Goal: Task Accomplishment & Management: Complete application form

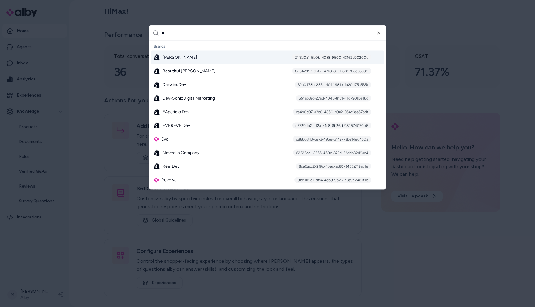
type input "***"
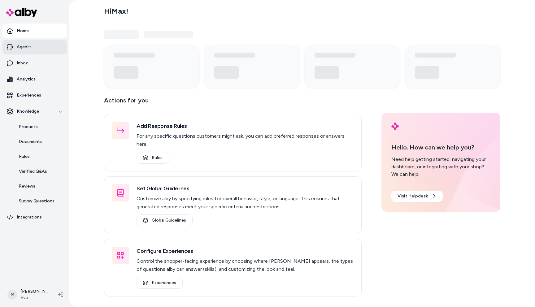
click at [27, 49] on p "Agents" at bounding box center [24, 47] width 15 height 6
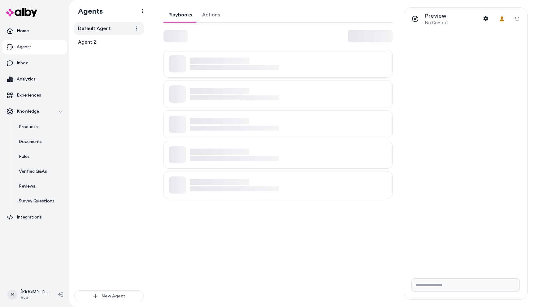
click at [99, 32] on span "Default Agent" at bounding box center [94, 28] width 33 height 7
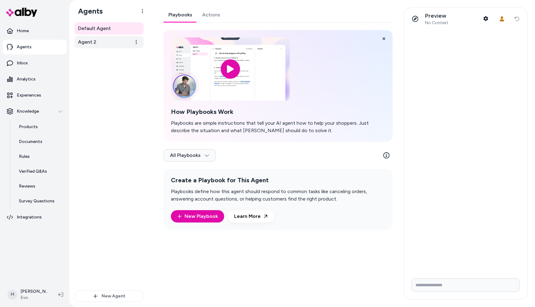
click at [99, 37] on link "Agent 2" at bounding box center [108, 42] width 69 height 12
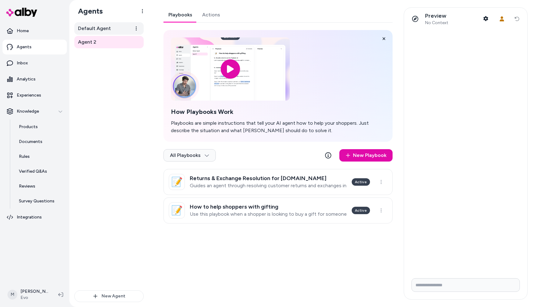
click at [95, 32] on span "Default Agent" at bounding box center [94, 28] width 33 height 7
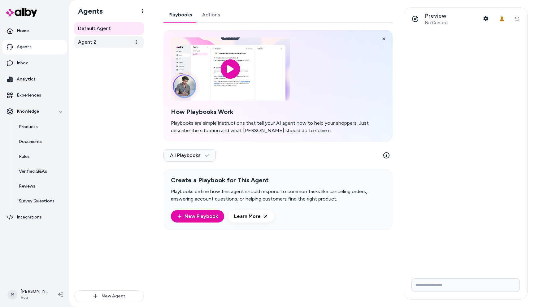
click at [96, 41] on link "Agent 2" at bounding box center [108, 42] width 69 height 12
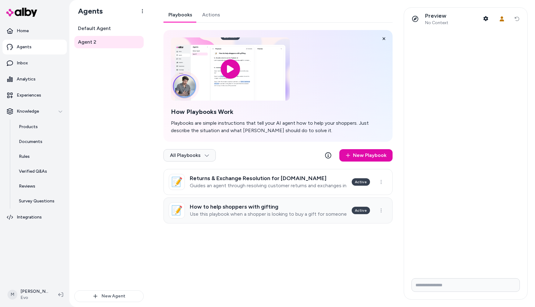
click at [280, 217] on link "📝 How to help shoppers with gifting Use this playbook when a shopper is looking…" at bounding box center [277, 210] width 229 height 26
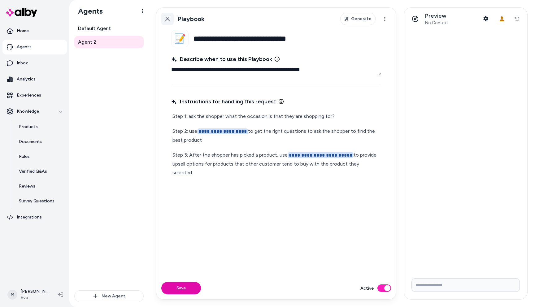
click at [169, 16] on icon at bounding box center [167, 18] width 5 height 5
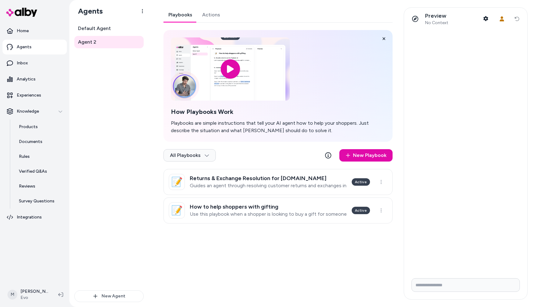
click at [204, 15] on link "Actions" at bounding box center [211, 14] width 28 height 15
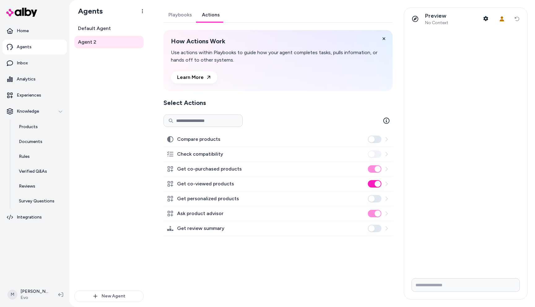
click at [176, 10] on link "Playbooks" at bounding box center [179, 14] width 33 height 15
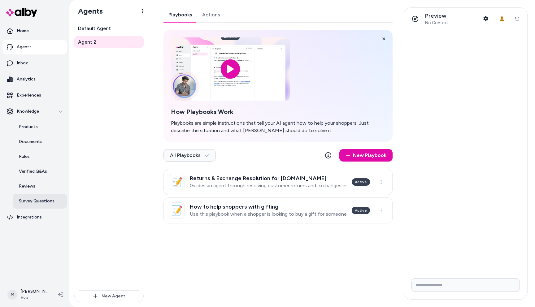
click at [33, 197] on link "Survey Questions" at bounding box center [40, 201] width 54 height 15
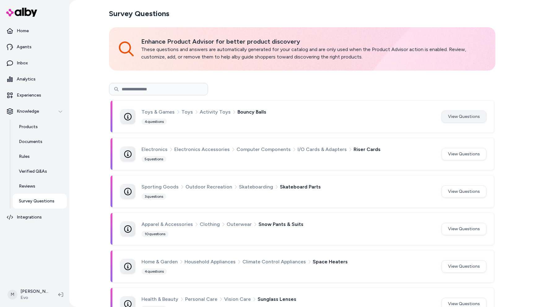
click at [454, 118] on button "View Questions" at bounding box center [463, 117] width 45 height 12
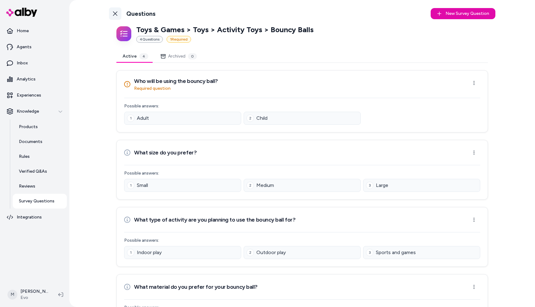
click at [114, 16] on icon at bounding box center [115, 13] width 5 height 5
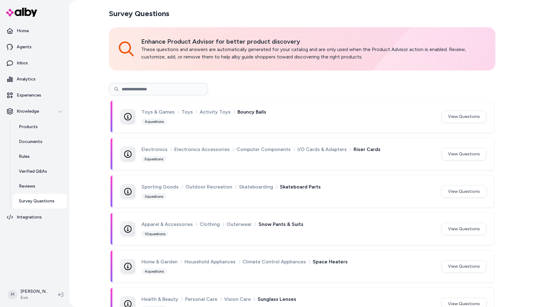
click at [177, 89] on input at bounding box center [158, 89] width 99 height 12
type input "****"
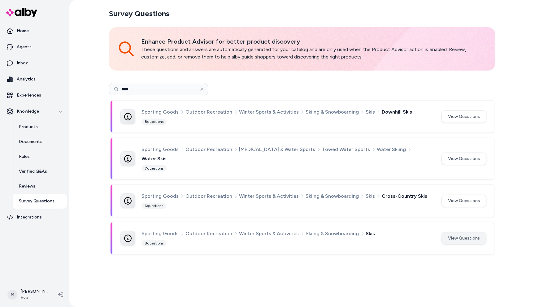
click at [461, 232] on button "View Questions" at bounding box center [463, 238] width 45 height 12
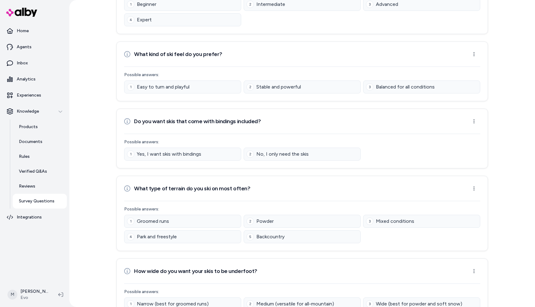
scroll to position [352, 0]
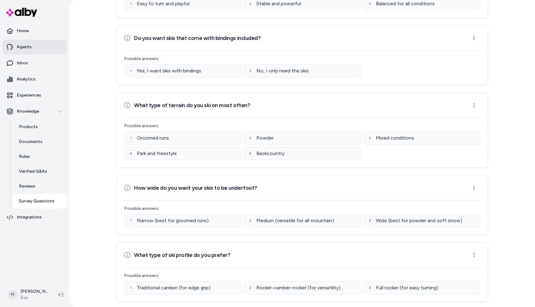
click at [49, 43] on link "Agents" at bounding box center [34, 47] width 64 height 15
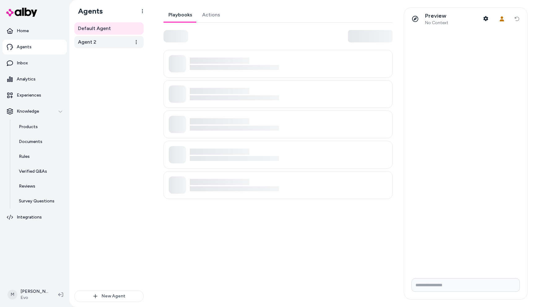
click at [114, 41] on link "Agent 2" at bounding box center [108, 42] width 69 height 12
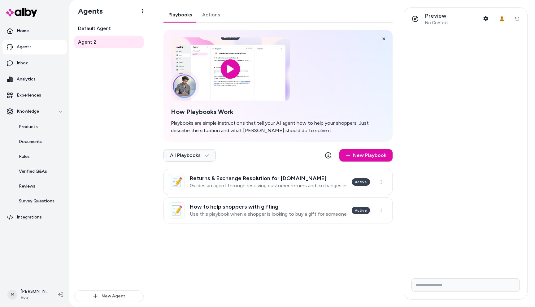
click at [464, 285] on input "Write your prompt here" at bounding box center [465, 285] width 108 height 14
type input "**********"
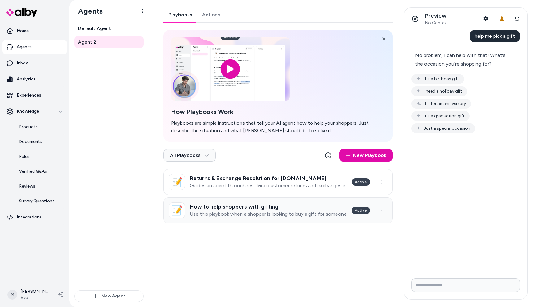
click at [266, 210] on h3 "How to help shoppers with gifting" at bounding box center [268, 207] width 157 height 6
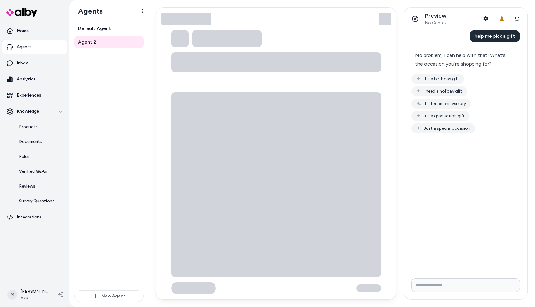
type textarea "*"
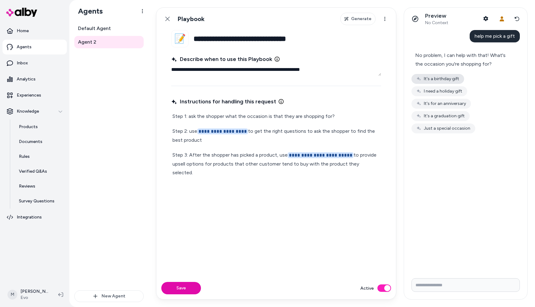
click at [450, 80] on button "It's a birthday gift" at bounding box center [437, 79] width 53 height 10
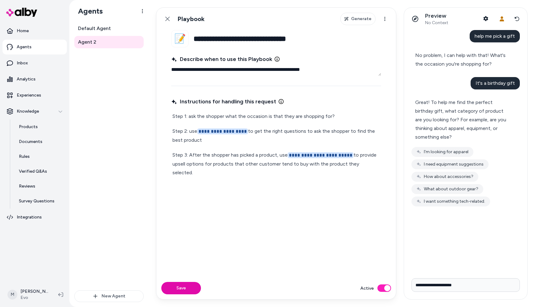
type input "**********"
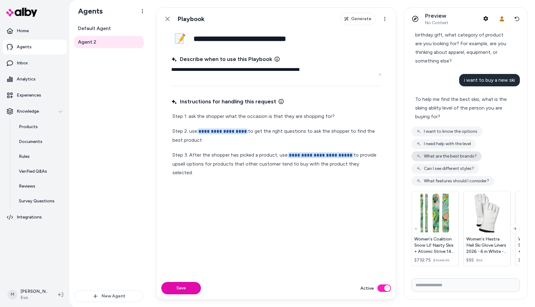
scroll to position [76, 0]
click at [519, 227] on img at bounding box center [538, 212] width 41 height 39
click at [517, 227] on button "Next slide" at bounding box center [515, 229] width 10 height 10
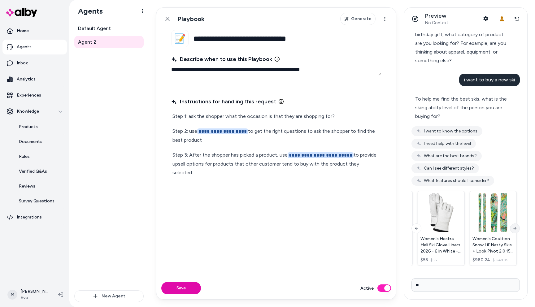
click at [517, 227] on button "Next slide" at bounding box center [515, 229] width 10 height 10
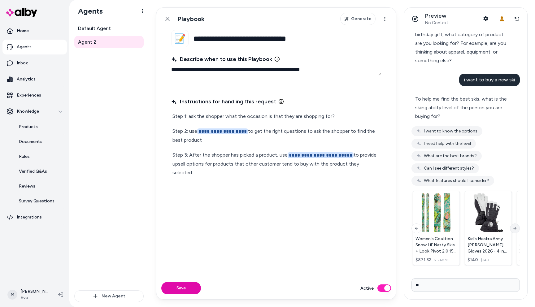
click at [517, 227] on button "Next slide" at bounding box center [515, 229] width 10 height 10
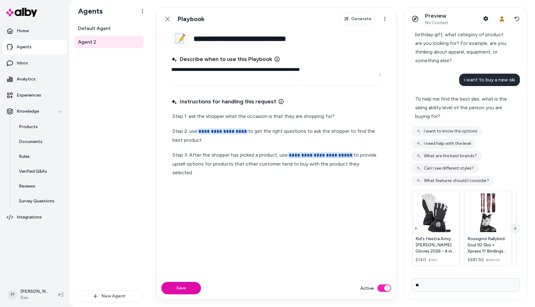
click at [517, 227] on button "Next slide" at bounding box center [515, 229] width 10 height 10
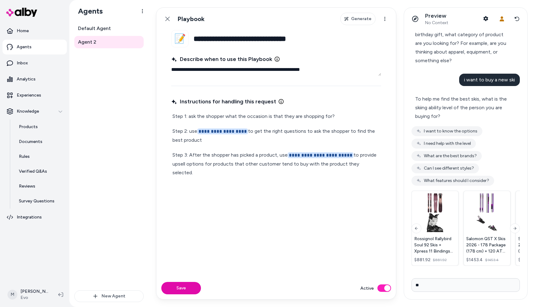
click at [478, 281] on input "**" at bounding box center [465, 285] width 108 height 14
type input "********"
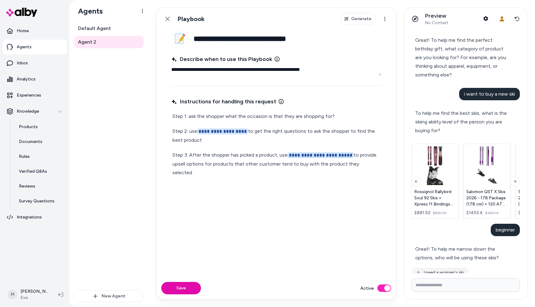
scroll to position [81, 0]
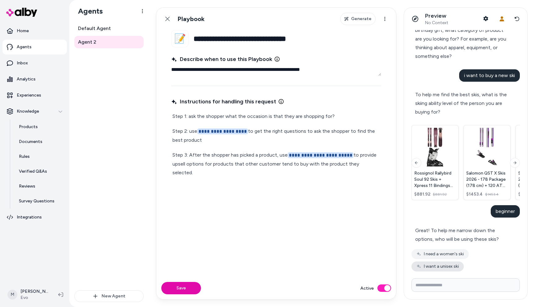
click at [442, 268] on button "I want a unisex ski" at bounding box center [437, 267] width 52 height 10
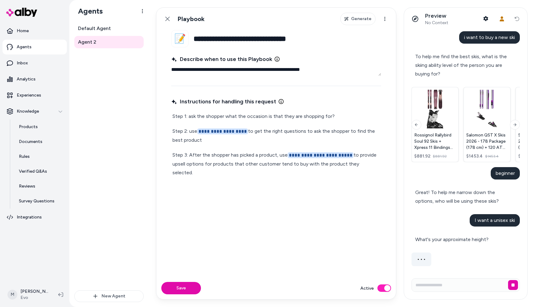
scroll to position [119, 0]
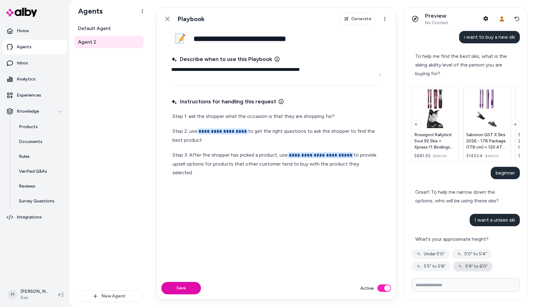
click at [462, 268] on icon "button" at bounding box center [460, 266] width 5 height 5
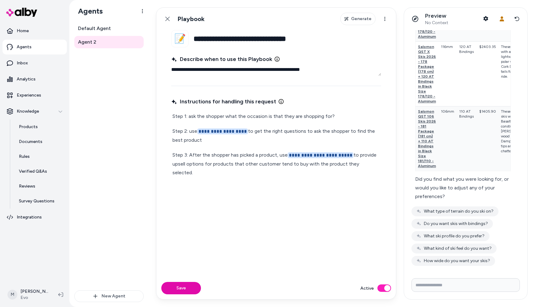
scroll to position [569, 0]
click at [35, 90] on link "Experiences" at bounding box center [34, 95] width 64 height 15
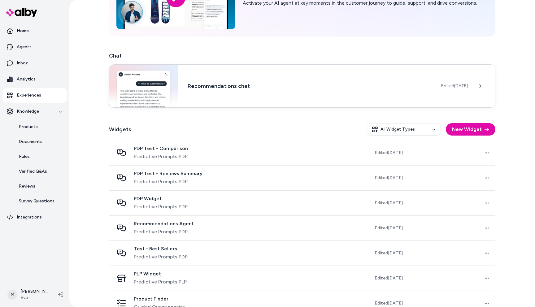
scroll to position [68, 0]
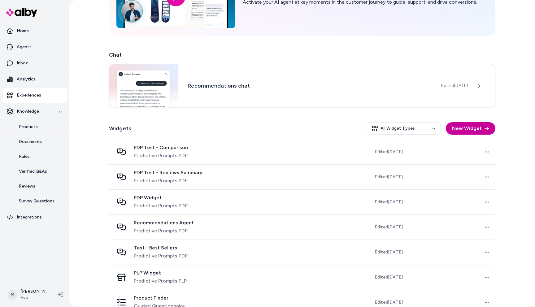
click at [481, 129] on button "New Widget" at bounding box center [471, 128] width 50 height 12
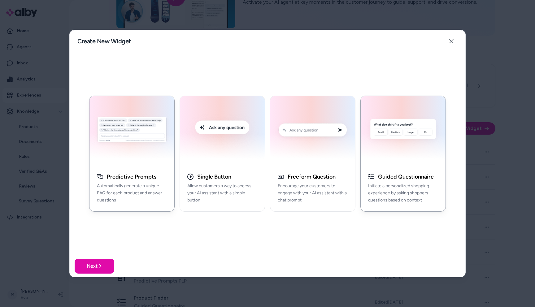
click at [417, 180] on h3 "Guided Questionnaire" at bounding box center [406, 176] width 56 height 7
click at [316, 162] on img "button" at bounding box center [312, 131] width 77 height 63
click at [203, 159] on img "button" at bounding box center [222, 131] width 77 height 63
click at [140, 154] on img "button" at bounding box center [131, 131] width 77 height 63
click at [248, 176] on div "Single Button" at bounding box center [222, 176] width 70 height 7
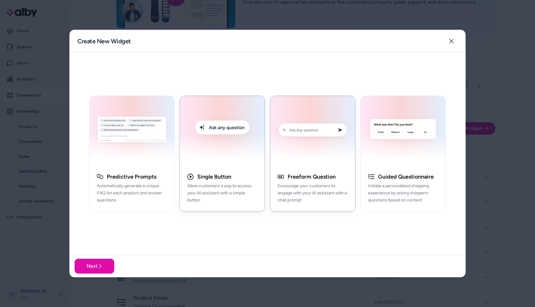
click at [306, 175] on h3 "Freeform Question" at bounding box center [312, 176] width 48 height 7
click at [390, 180] on h3 "Guided Questionnaire" at bounding box center [406, 176] width 56 height 7
click at [90, 269] on button "Next" at bounding box center [95, 266] width 40 height 15
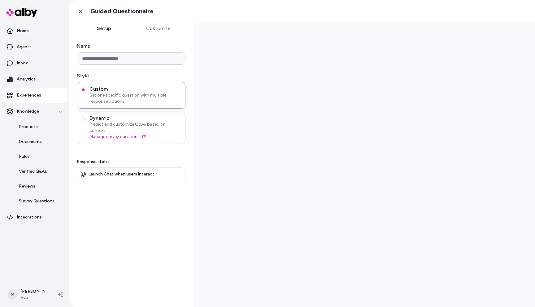
type input "**********"
type input "********"
type input "**********"
type input "********"
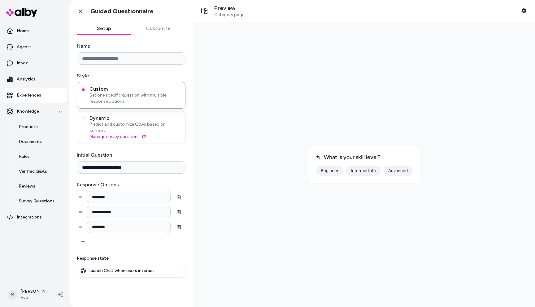
click at [131, 121] on span "Predict and customize Q&As based on context." at bounding box center [135, 127] width 92 height 12
click at [86, 121] on button "Dynamic Predict and customize Q&As based on context. Manage survey questions" at bounding box center [83, 118] width 5 height 5
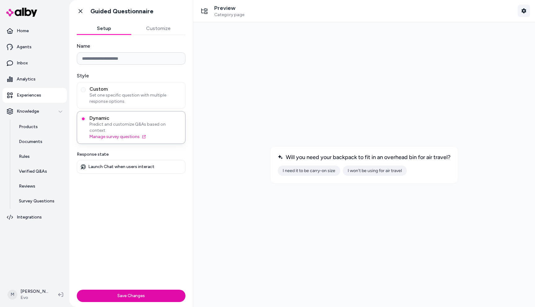
click at [527, 12] on button "Shopper Context" at bounding box center [524, 11] width 12 height 12
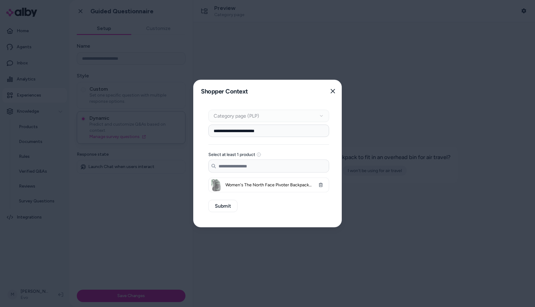
click at [279, 129] on input "**********" at bounding box center [268, 131] width 121 height 12
type input "****"
click at [232, 206] on button "Submit" at bounding box center [222, 206] width 29 height 12
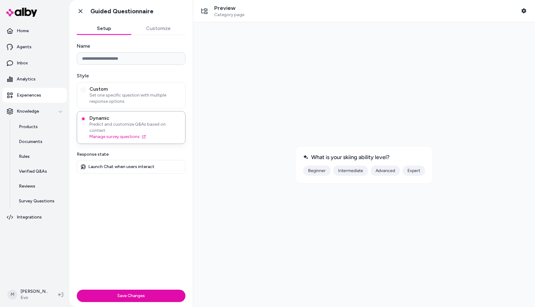
click at [356, 171] on button "Intermediate" at bounding box center [350, 171] width 35 height 10
click at [78, 11] on icon at bounding box center [80, 11] width 6 height 6
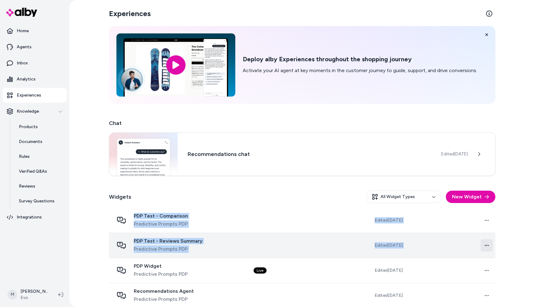
drag, startPoint x: 98, startPoint y: 223, endPoint x: 490, endPoint y: 247, distance: 393.0
click at [490, 247] on div "Experiences Deploy alby Experiences throughout the shopping journey Activate yo…" at bounding box center [302, 153] width 466 height 307
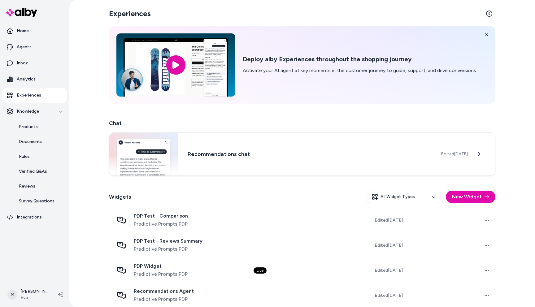
click at [516, 245] on div "Experiences Deploy alby Experiences throughout the shopping journey Activate yo…" at bounding box center [302, 153] width 466 height 307
click at [42, 29] on link "Home" at bounding box center [34, 31] width 64 height 15
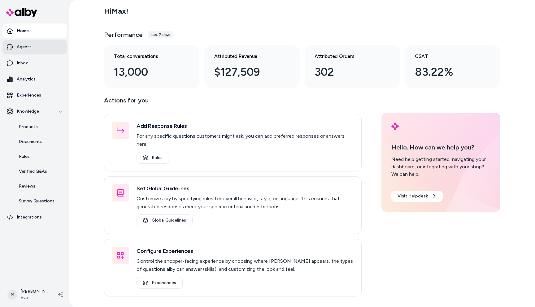
click at [38, 46] on link "Agents" at bounding box center [34, 47] width 64 height 15
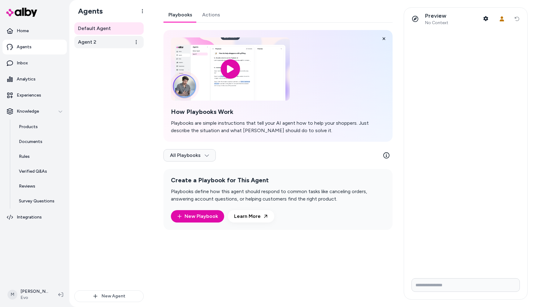
click at [106, 40] on link "Agent 2" at bounding box center [108, 42] width 69 height 12
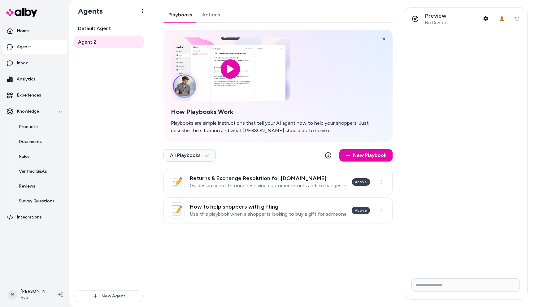
click at [211, 11] on link "Actions" at bounding box center [211, 14] width 28 height 15
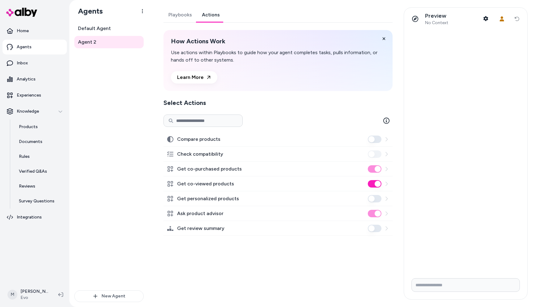
click at [176, 20] on link "Playbooks" at bounding box center [179, 14] width 33 height 15
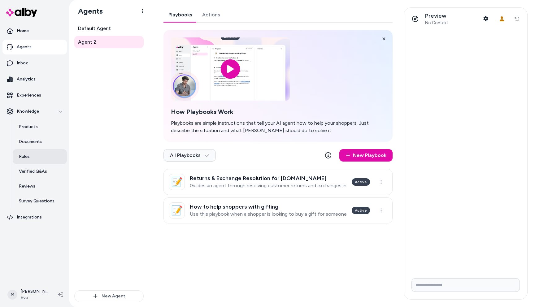
click at [33, 151] on link "Rules" at bounding box center [40, 156] width 54 height 15
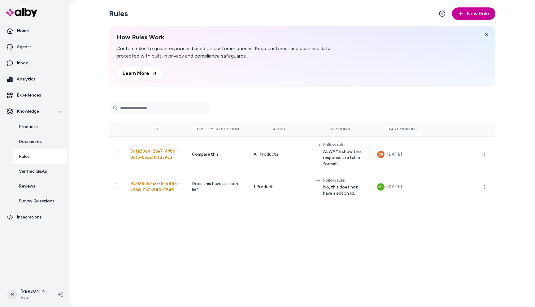
click at [477, 15] on span "New Rule" at bounding box center [478, 13] width 22 height 7
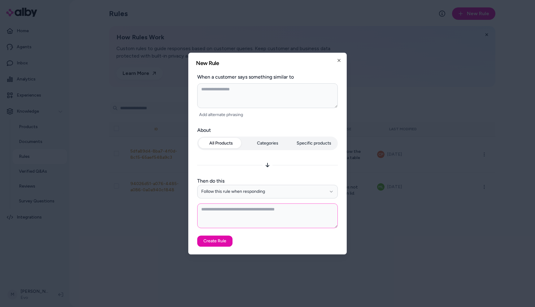
click at [225, 220] on textarea at bounding box center [267, 215] width 141 height 25
click at [339, 60] on icon "button" at bounding box center [339, 60] width 2 height 2
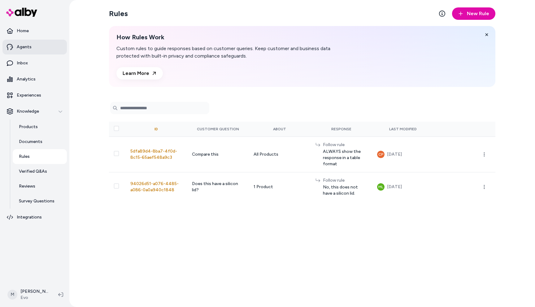
click at [29, 51] on link "Agents" at bounding box center [34, 47] width 64 height 15
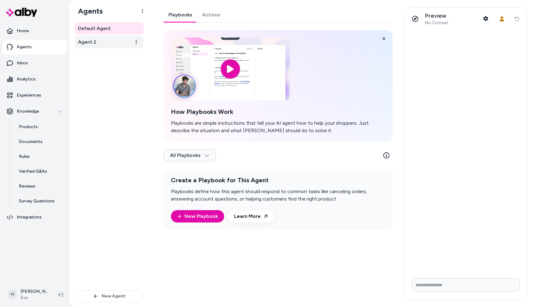
click at [118, 41] on link "Agent 2" at bounding box center [108, 42] width 69 height 12
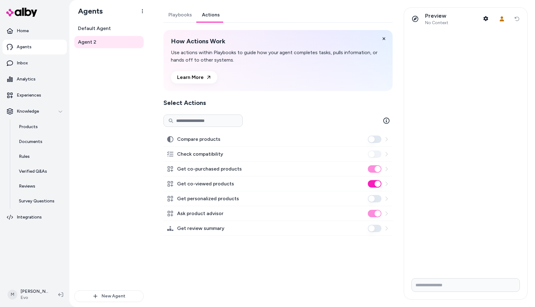
click at [215, 16] on link "Actions" at bounding box center [211, 14] width 28 height 15
click at [180, 14] on link "Playbooks" at bounding box center [179, 14] width 33 height 15
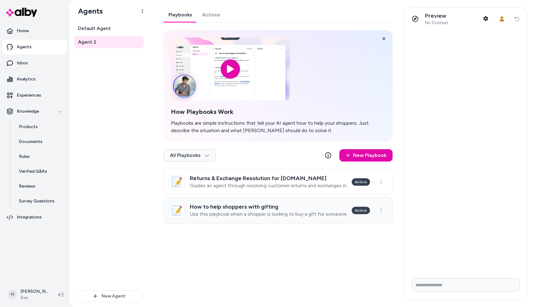
click at [236, 203] on link "📝 How to help shoppers with gifting Use this playbook when a shopper is looking…" at bounding box center [277, 210] width 229 height 26
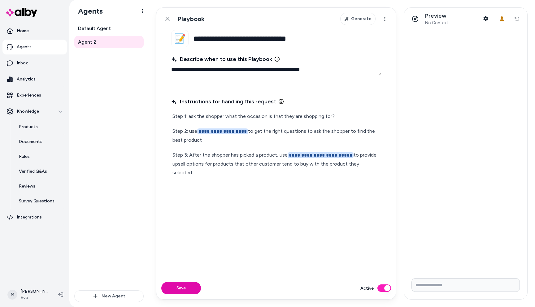
drag, startPoint x: 179, startPoint y: 68, endPoint x: 219, endPoint y: 72, distance: 40.7
click at [219, 72] on textarea "**********" at bounding box center [276, 69] width 210 height 12
click at [219, 113] on p "Step 1: ask the shopper what the occasion is that they are shopping for?" at bounding box center [275, 116] width 207 height 9
click at [373, 162] on p "**********" at bounding box center [275, 164] width 207 height 26
type textarea "*"
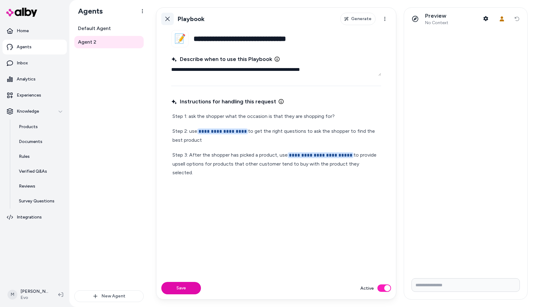
click at [167, 22] on link "Back" at bounding box center [167, 19] width 12 height 12
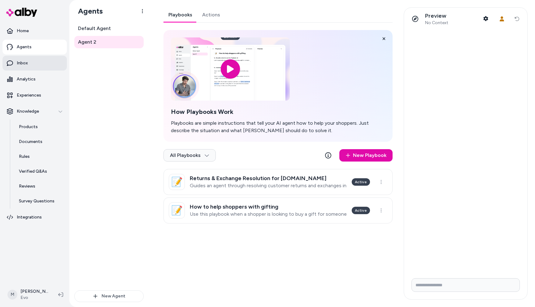
click at [27, 63] on p "Inbox" at bounding box center [22, 63] width 11 height 6
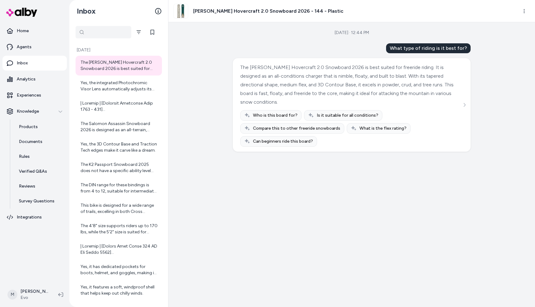
click at [86, 33] on div at bounding box center [104, 32] width 56 height 12
click at [98, 33] on icon "Filter" at bounding box center [95, 32] width 5 height 5
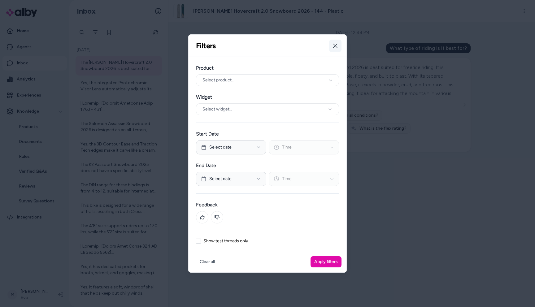
click at [334, 47] on icon "button" at bounding box center [335, 45] width 5 height 5
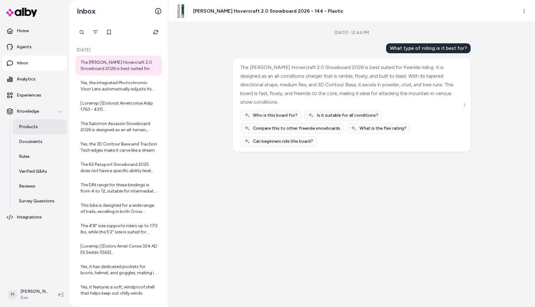
click at [35, 130] on link "Products" at bounding box center [40, 126] width 54 height 15
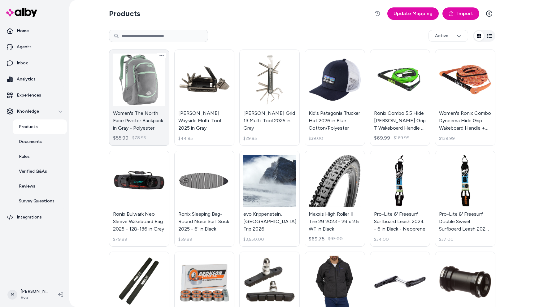
click at [147, 123] on link "Women's The North Face Pivoter Backpack in Gray - Polyester $55.99 $78.95" at bounding box center [139, 98] width 60 height 96
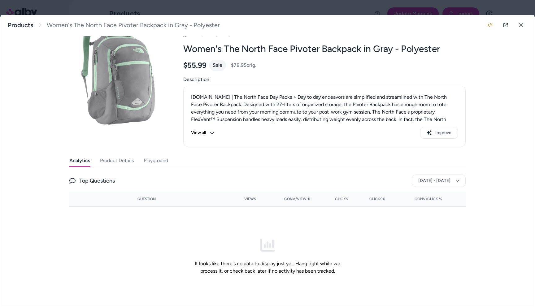
scroll to position [27, 0]
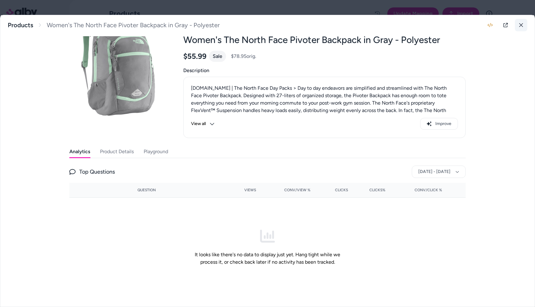
click at [523, 27] on icon at bounding box center [521, 25] width 4 height 4
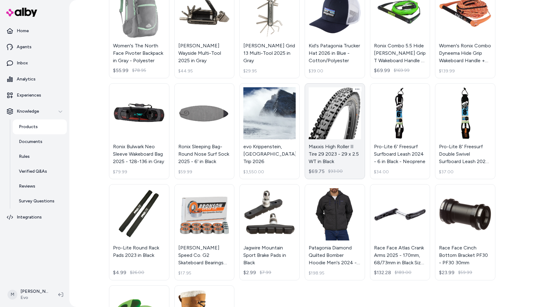
scroll to position [63, 0]
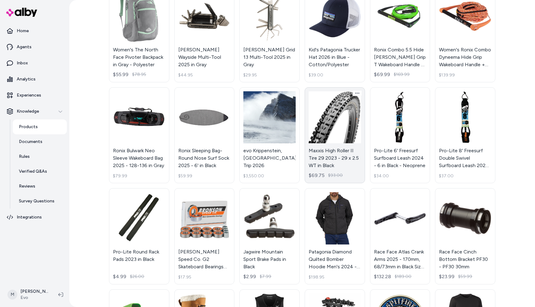
click at [337, 153] on link "Maxxis High Roller II Tire 29 2023 - 29 x 2.5 WT in Black $69.75 $93.00" at bounding box center [335, 135] width 60 height 96
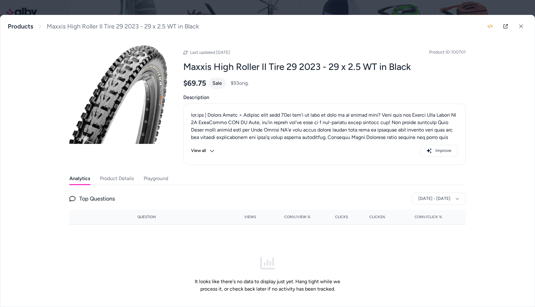
scroll to position [27, 0]
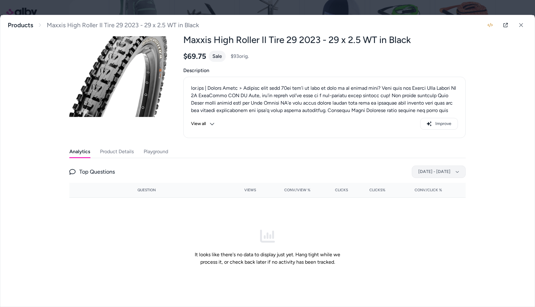
click at [422, 168] on button "Jul 21, 2025 - Aug 20, 2025" at bounding box center [439, 172] width 54 height 12
click at [521, 26] on icon at bounding box center [521, 25] width 4 height 4
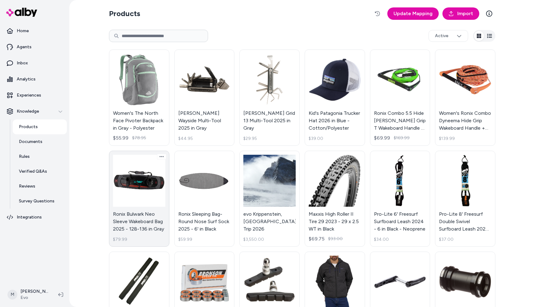
click at [137, 221] on link "Ronix Bulwark Neo Sleeve Wakeboard Bag 2025 - 128-136 in Gray $79.99" at bounding box center [139, 199] width 60 height 96
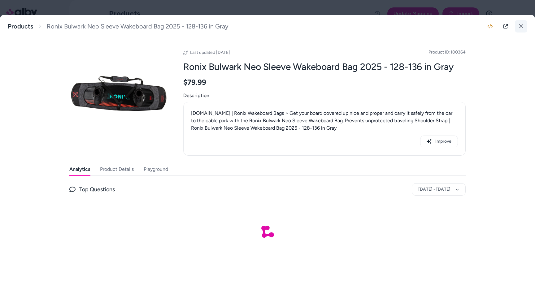
click at [519, 26] on icon at bounding box center [521, 26] width 4 height 4
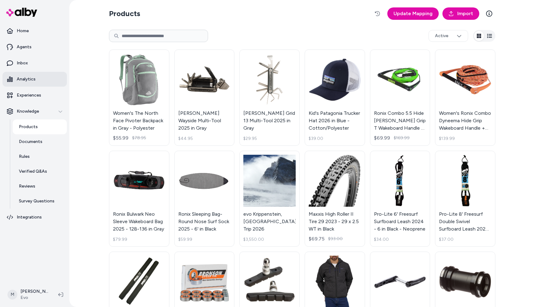
click at [32, 80] on p "Analytics" at bounding box center [26, 79] width 19 height 6
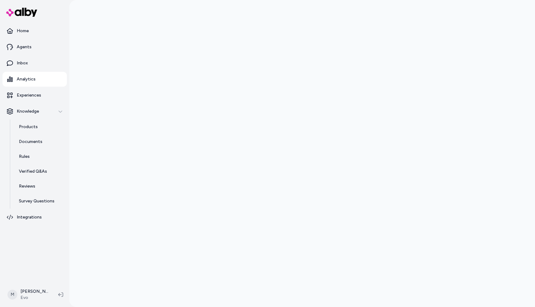
click at [517, 116] on div at bounding box center [302, 153] width 466 height 307
click at [32, 94] on p "Experiences" at bounding box center [29, 95] width 24 height 6
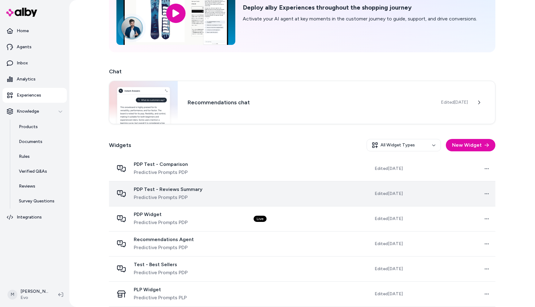
scroll to position [56, 0]
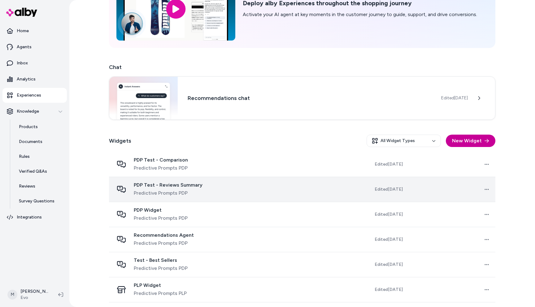
click at [480, 142] on button "New Widget" at bounding box center [471, 141] width 50 height 12
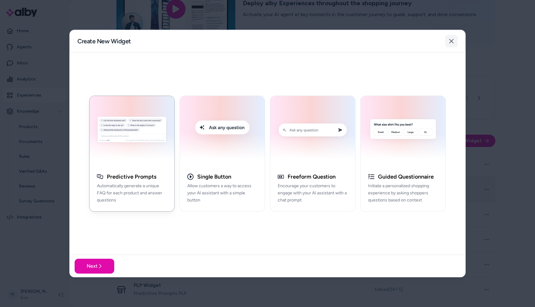
click at [453, 39] on icon "button" at bounding box center [451, 41] width 5 height 5
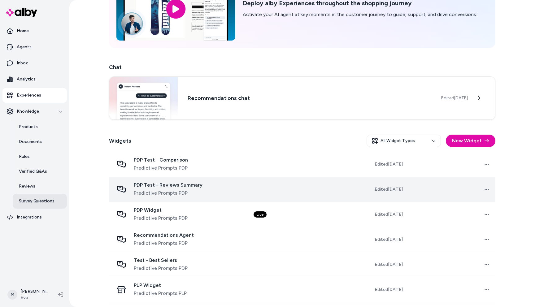
click at [35, 196] on link "Survey Questions" at bounding box center [40, 201] width 54 height 15
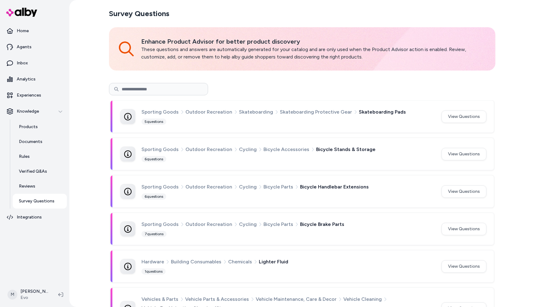
click at [159, 93] on input at bounding box center [158, 89] width 99 height 12
type input "****"
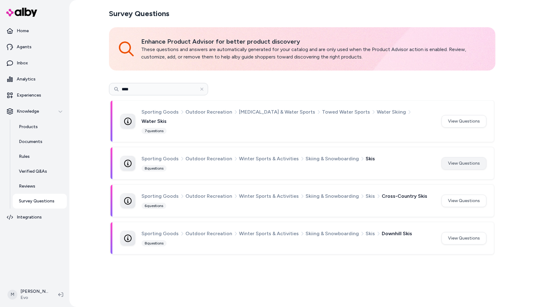
click at [453, 157] on button "View Questions" at bounding box center [463, 163] width 45 height 12
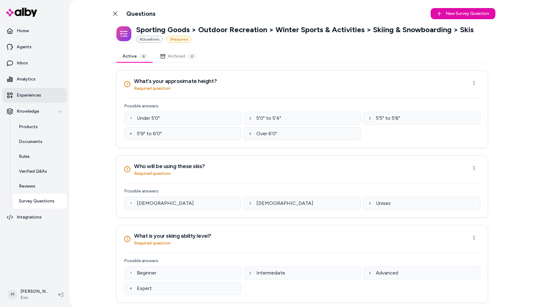
click at [42, 96] on link "Experiences" at bounding box center [34, 95] width 64 height 15
